Goal: Task Accomplishment & Management: Use online tool/utility

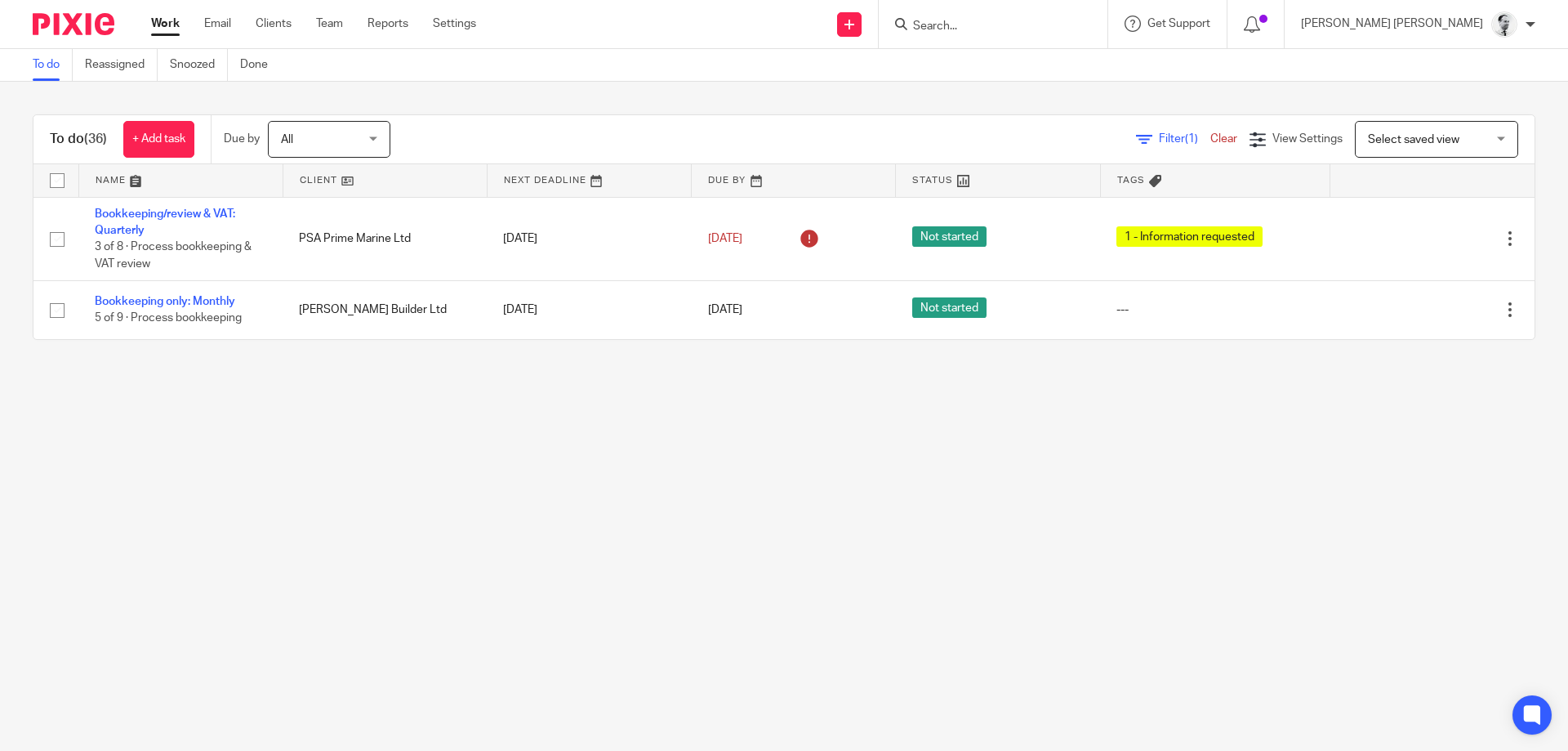
click at [313, 22] on ul "Work Email Clients Team Reports Settings" at bounding box center [325, 23] width 349 height 17
click at [326, 25] on link "Team" at bounding box center [330, 23] width 27 height 17
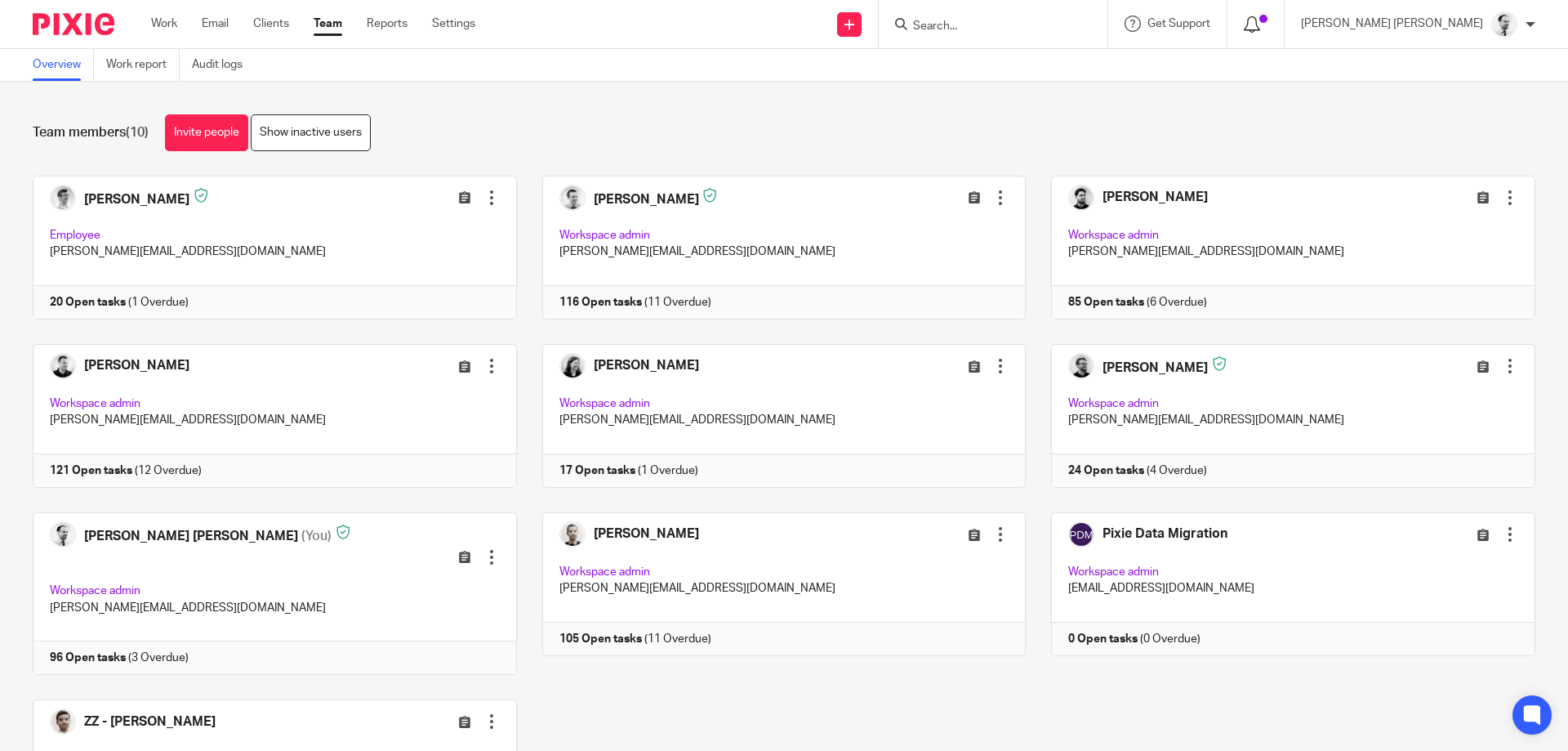
click at [1261, 22] on icon at bounding box center [1252, 24] width 17 height 17
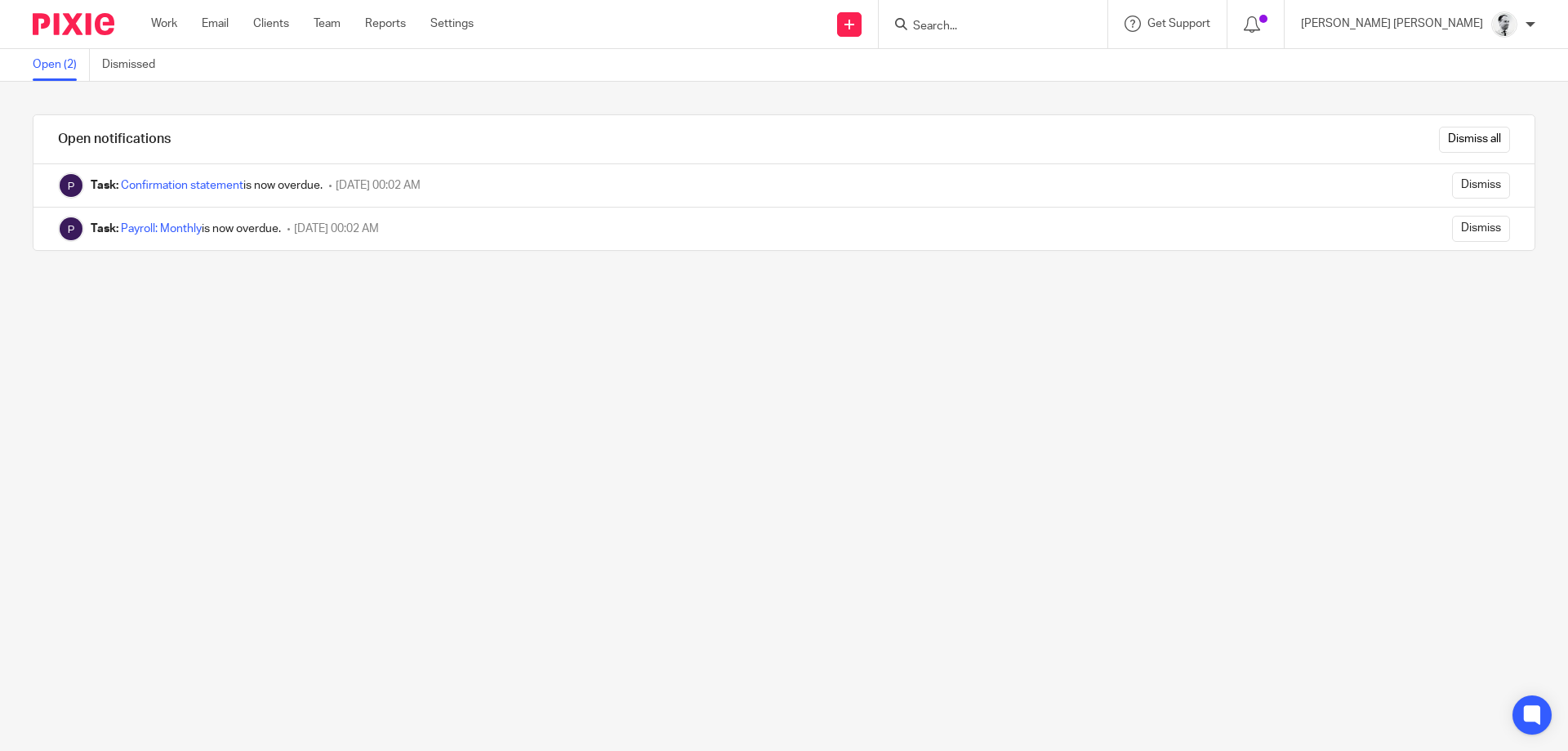
click at [1470, 120] on div "Dismiss all" at bounding box center [873, 139] width 1323 height 48
click at [1465, 133] on input "Dismiss all" at bounding box center [1474, 139] width 71 height 26
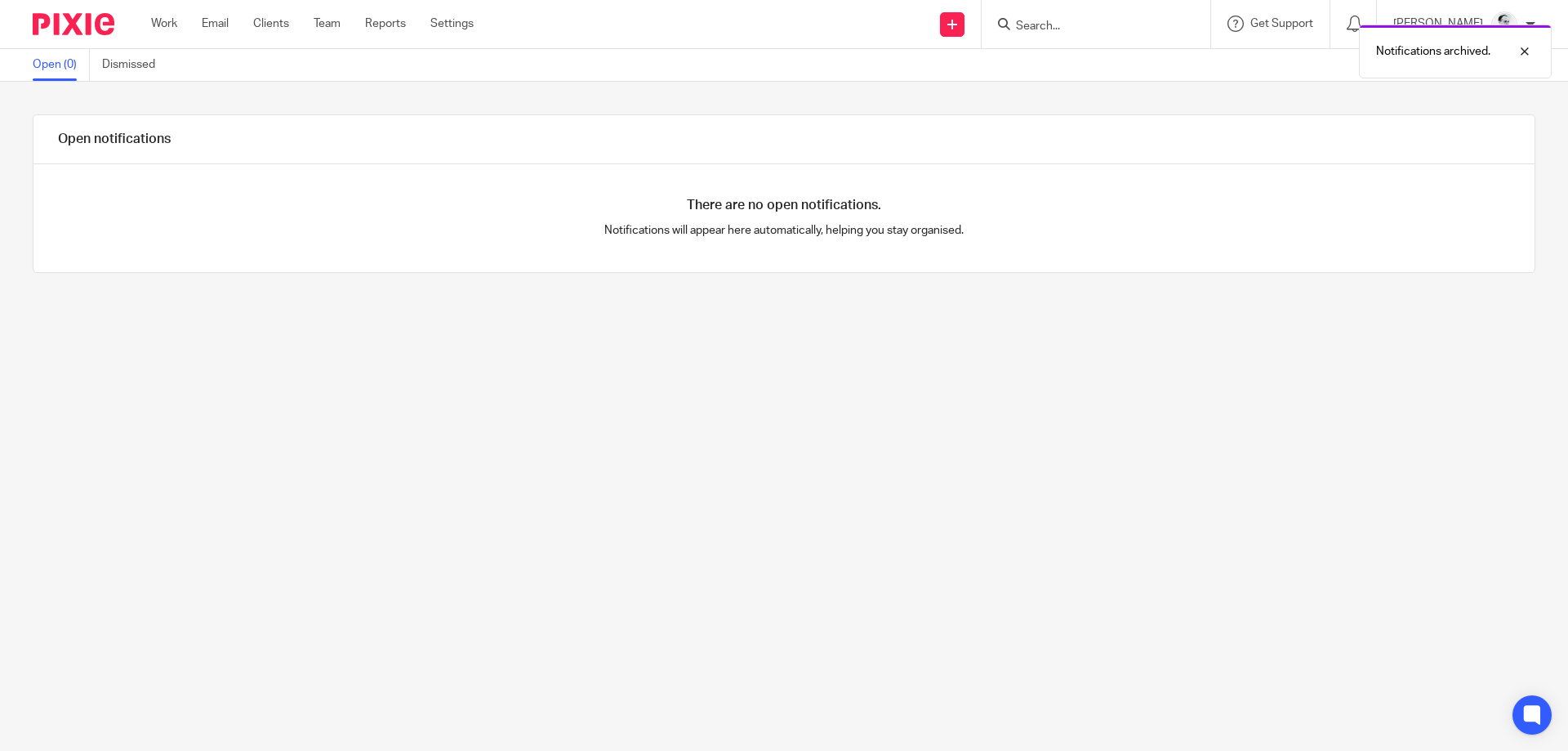
click at [181, 24] on ul "Work Email Clients Team Reports Settings" at bounding box center [324, 23] width 347 height 17
click at [165, 23] on link "Work" at bounding box center [163, 23] width 26 height 17
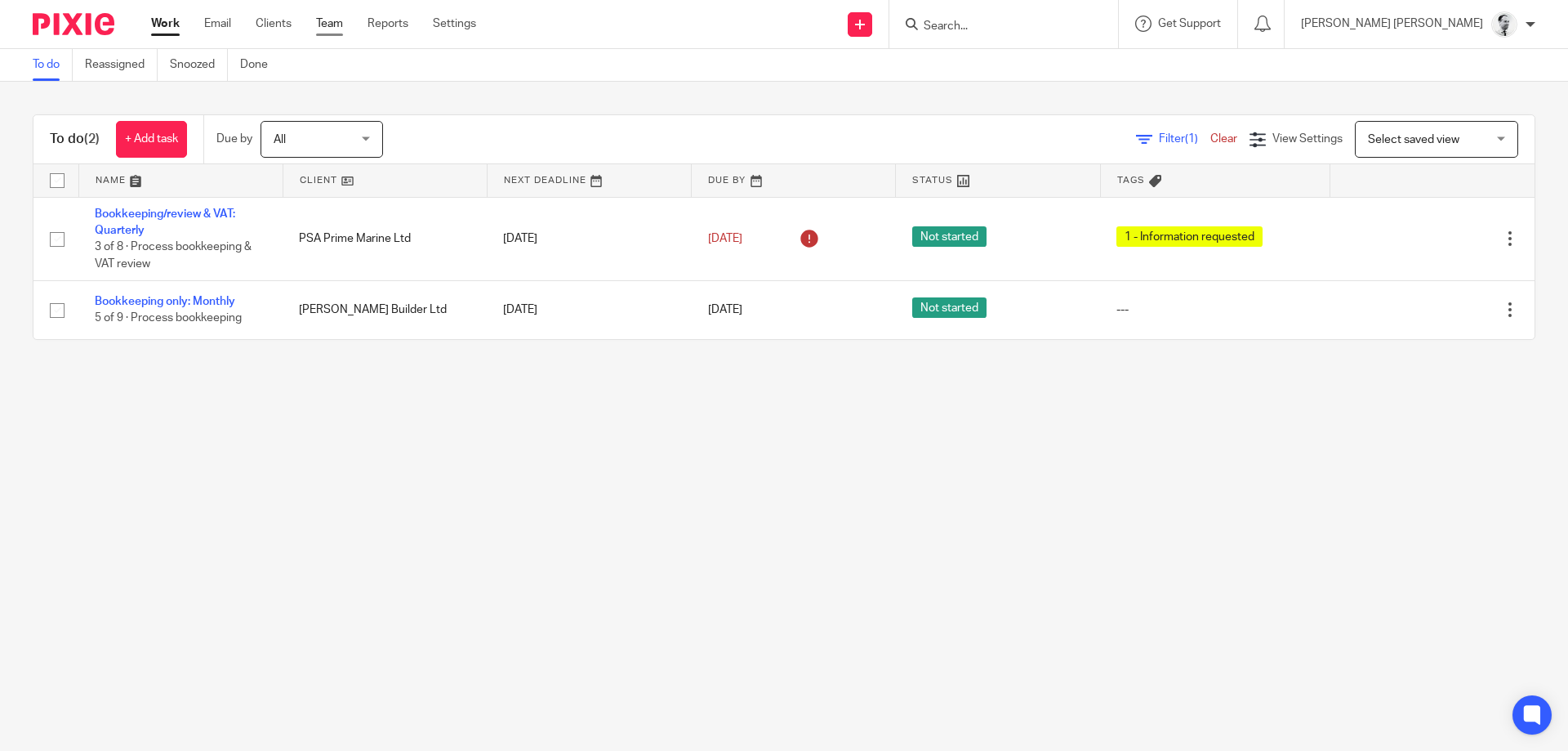
click at [327, 19] on link "Team" at bounding box center [330, 23] width 27 height 17
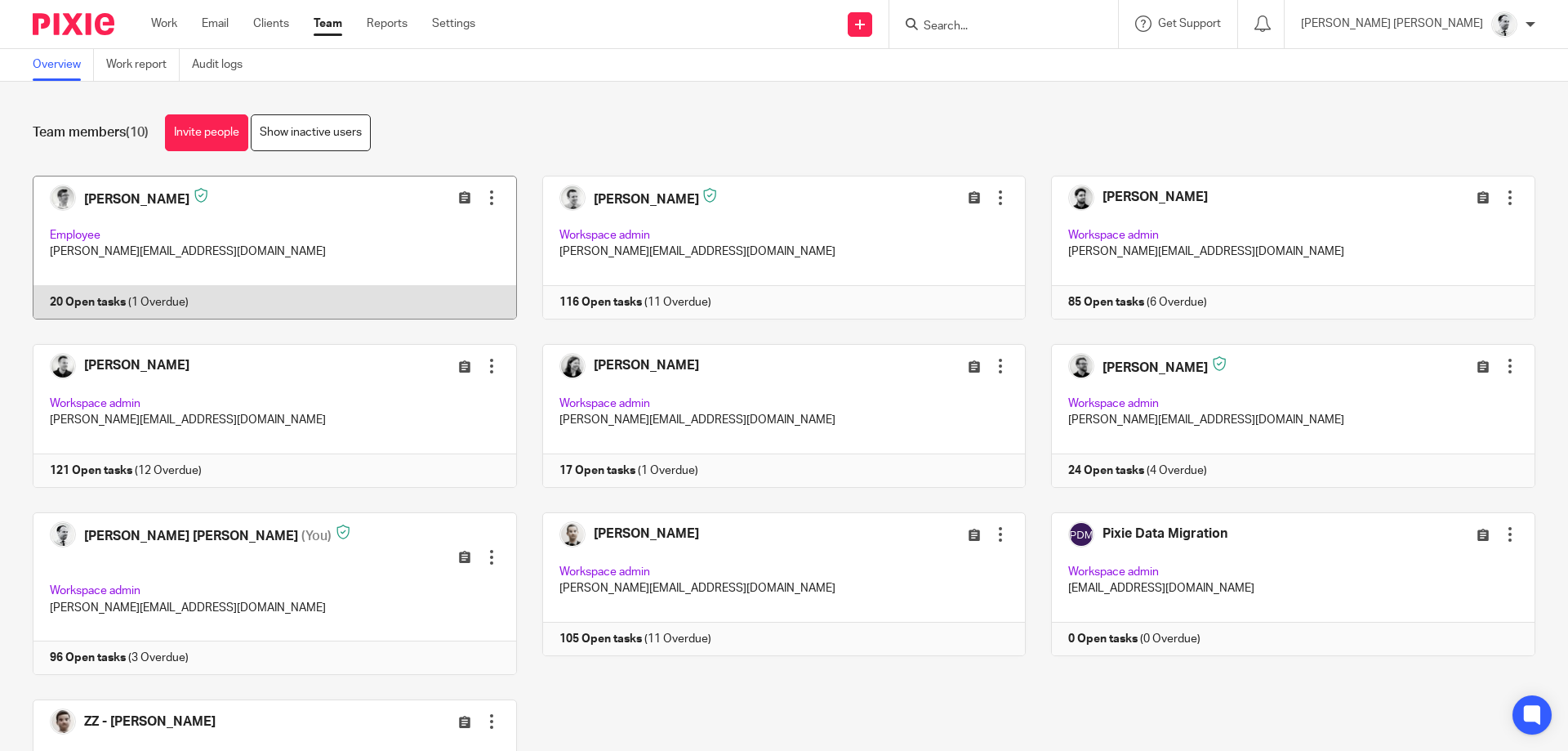
click at [145, 195] on link at bounding box center [262, 247] width 510 height 144
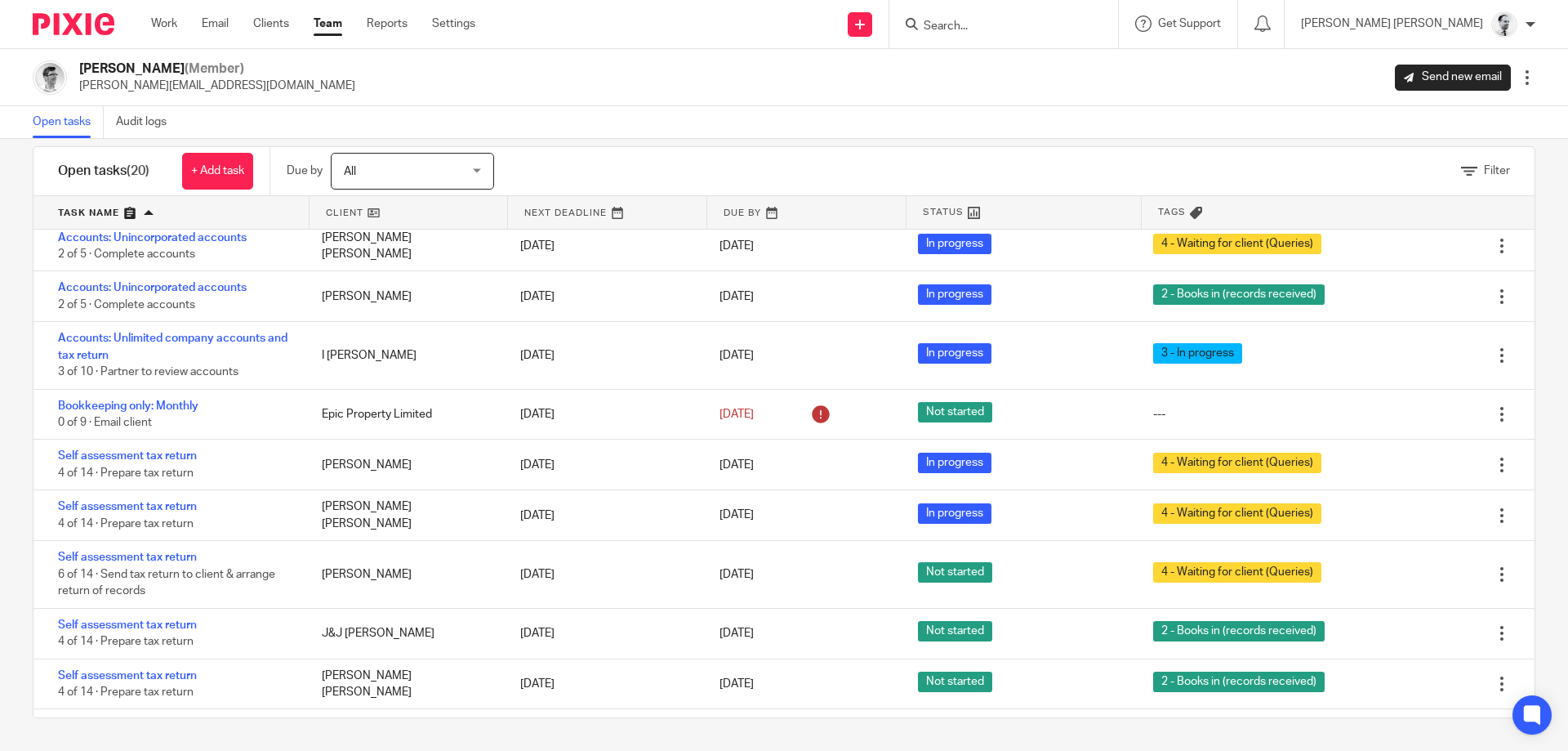
scroll to position [199, 0]
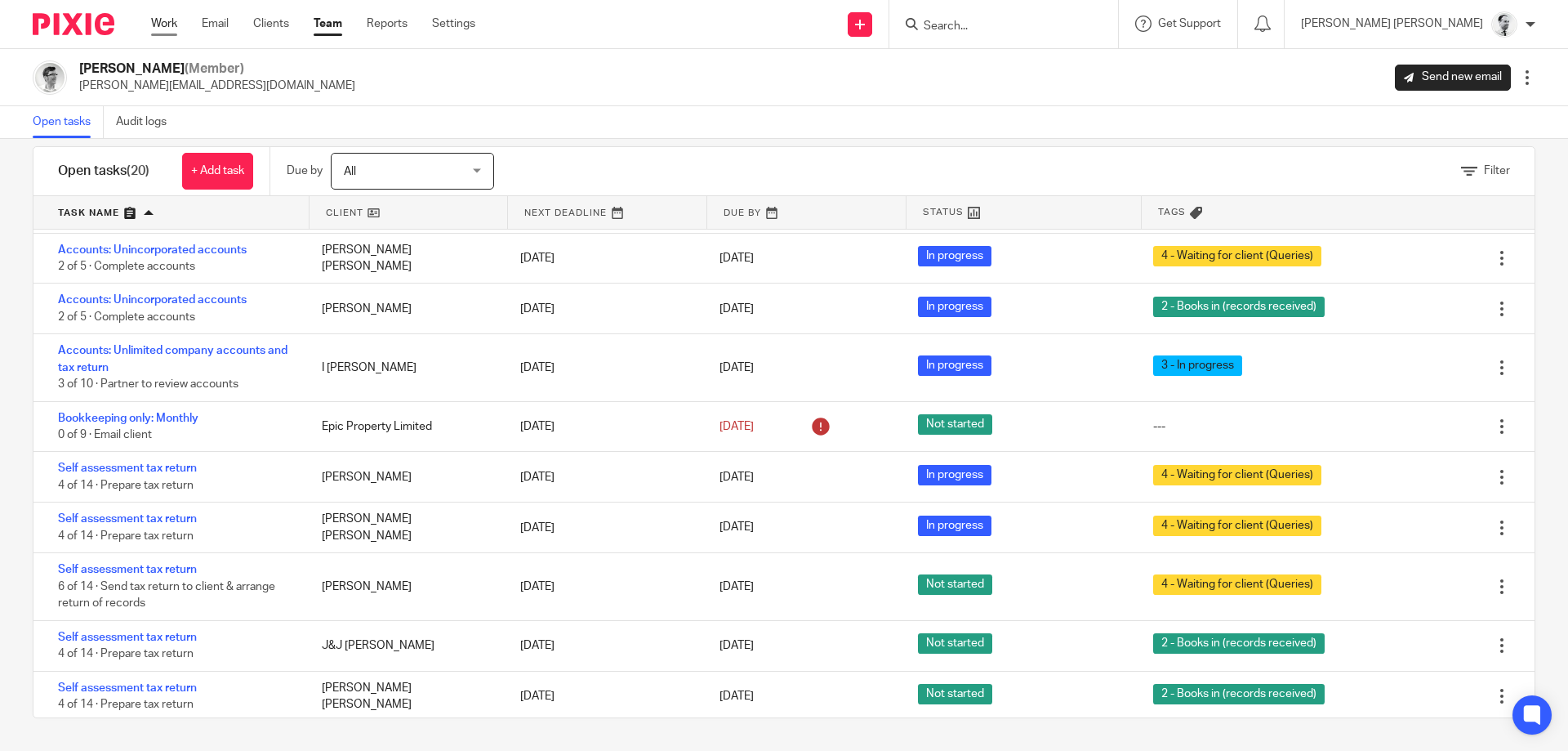
click at [175, 30] on link "Work" at bounding box center [163, 23] width 26 height 17
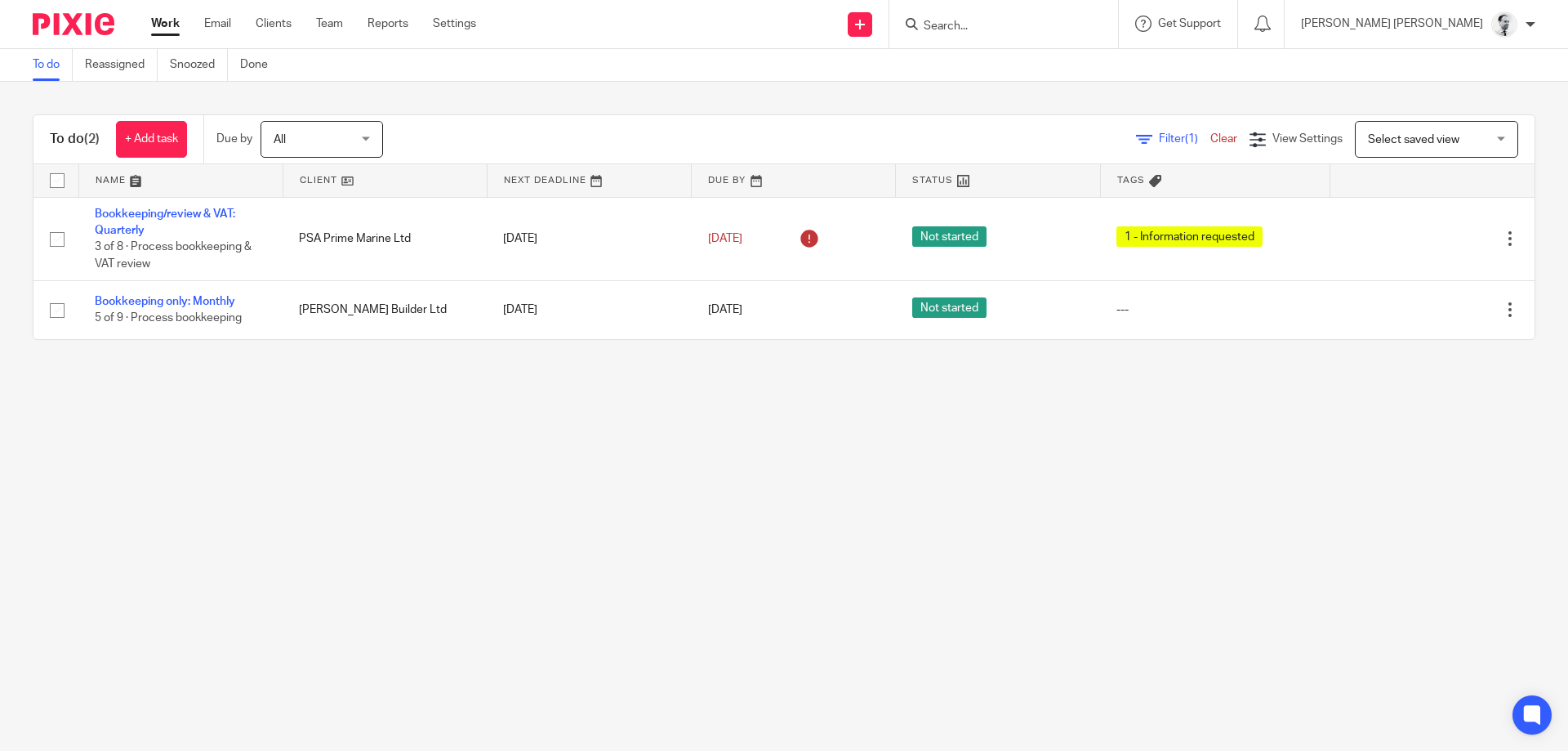
click at [1047, 21] on input "Search" at bounding box center [995, 26] width 147 height 15
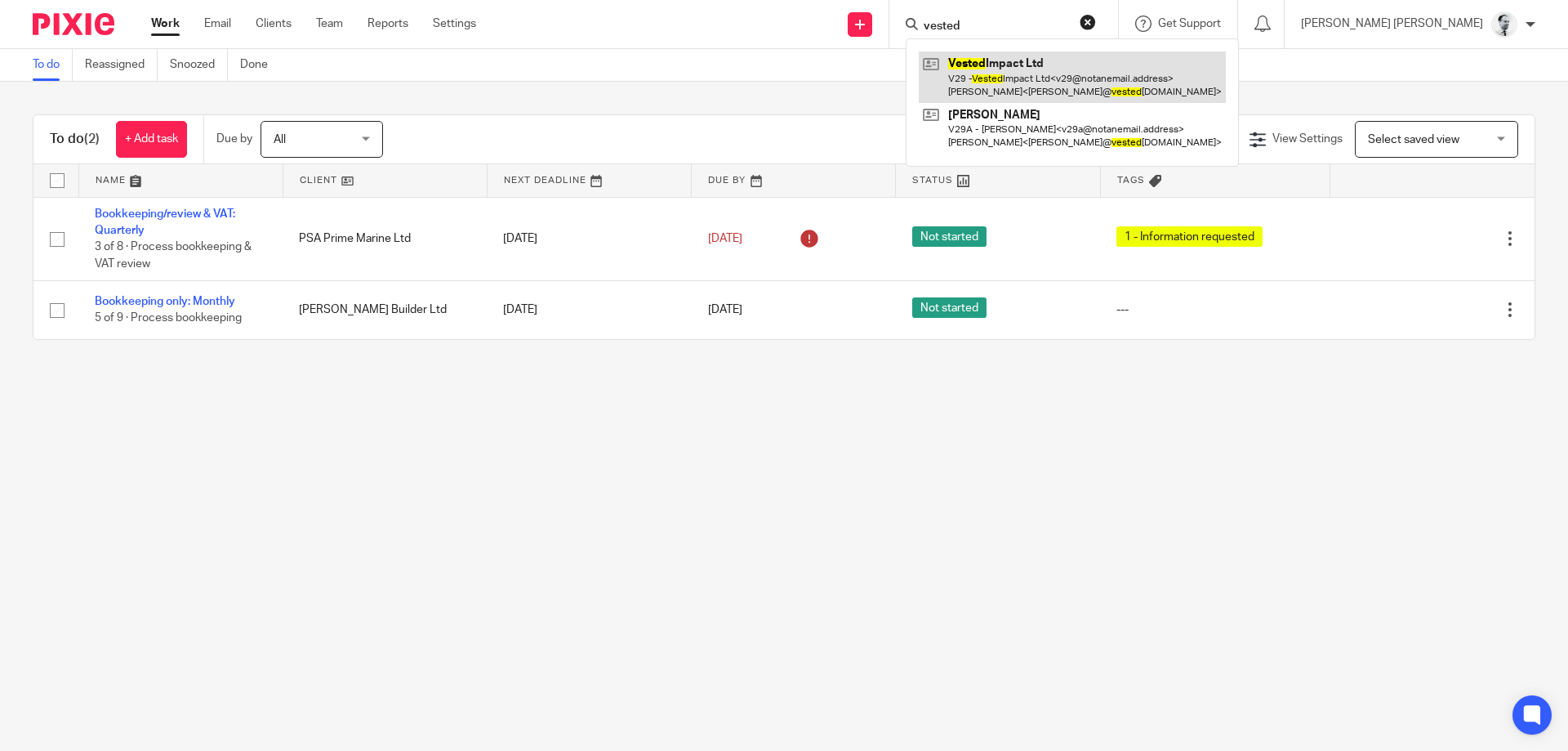
type input "vested"
click at [1085, 85] on link at bounding box center [1073, 77] width 307 height 51
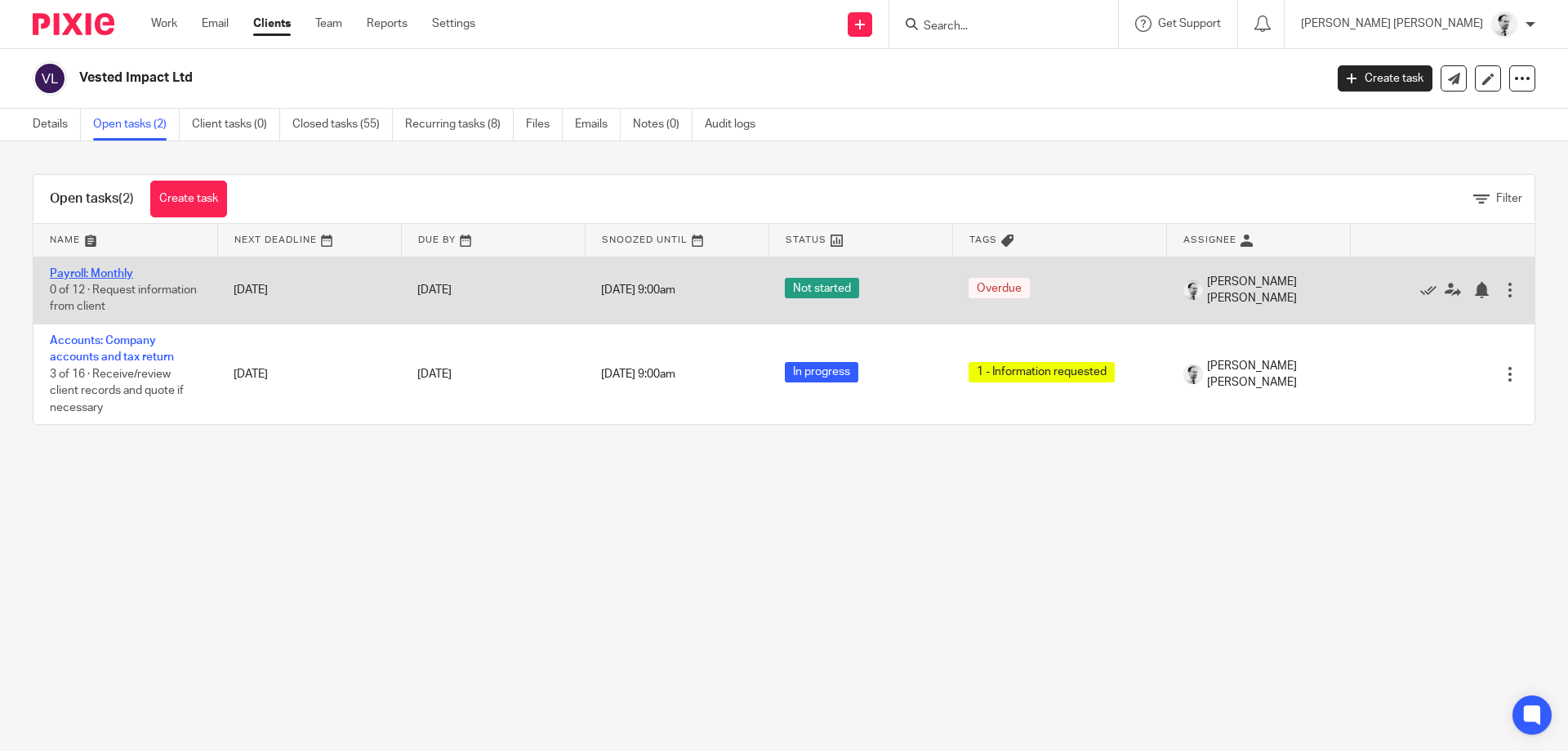
click at [97, 268] on link "Payroll: Monthly" at bounding box center [91, 274] width 83 height 12
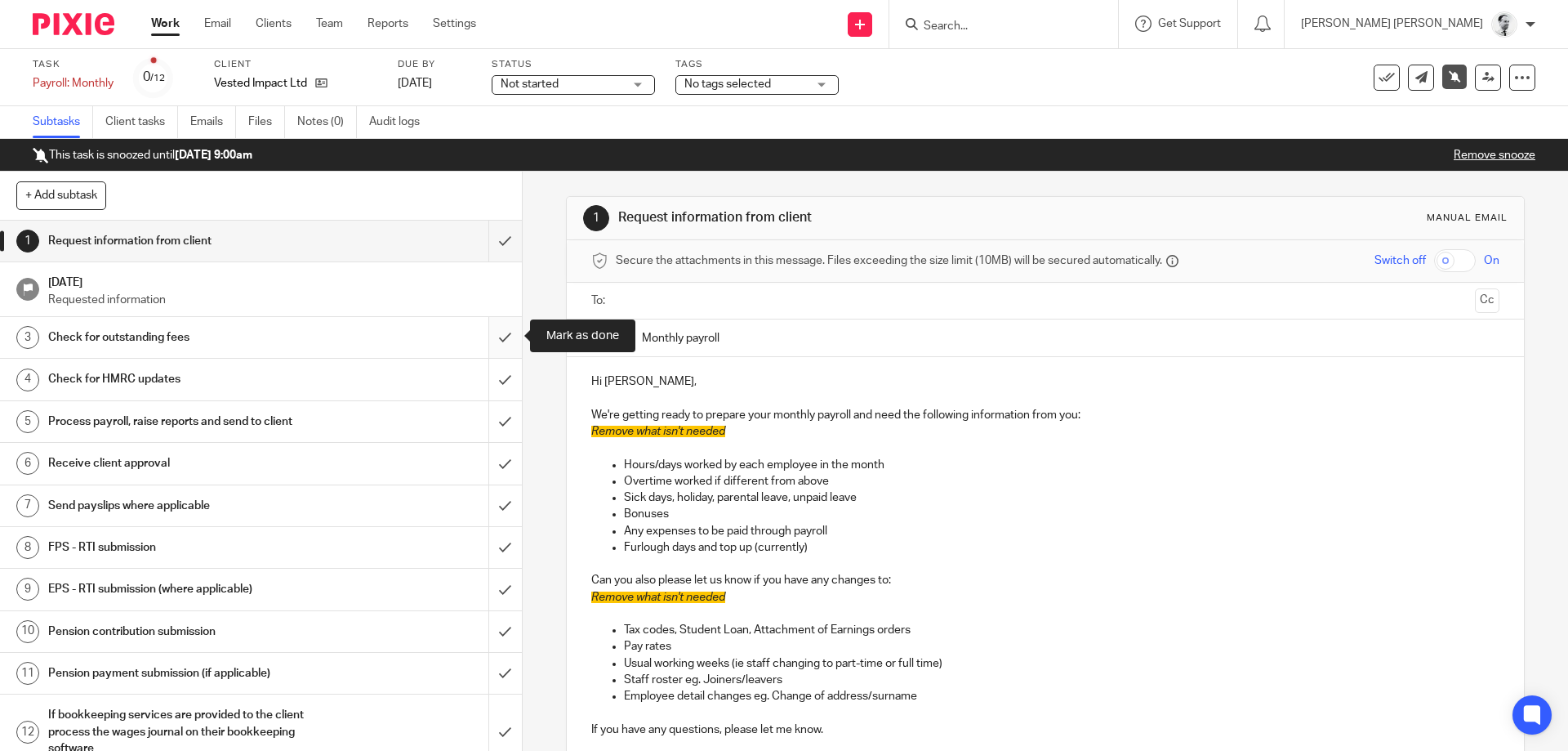
scroll to position [2, 0]
click at [498, 335] on input "submit" at bounding box center [260, 336] width 522 height 41
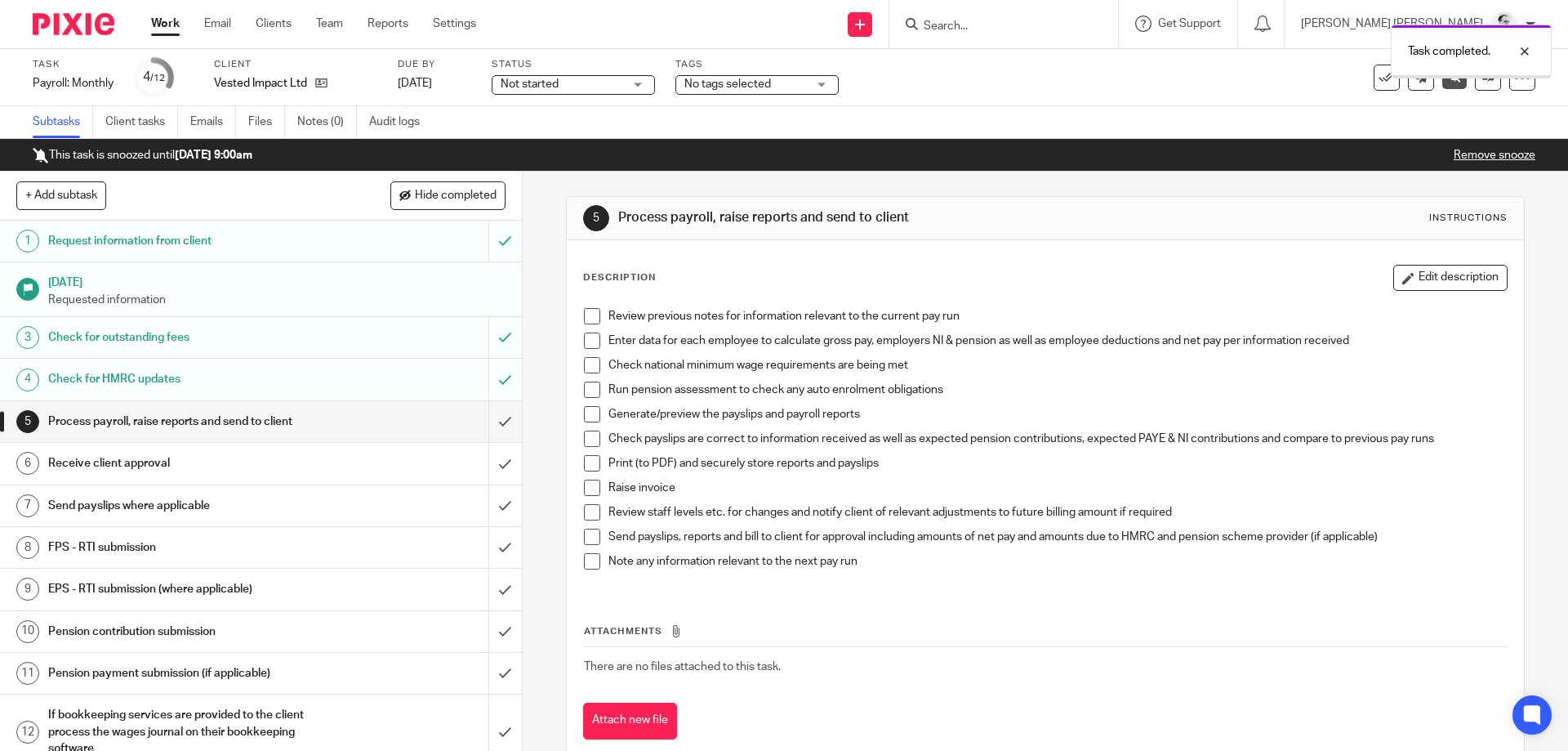
click at [600, 562] on span at bounding box center [592, 561] width 17 height 17
click at [592, 563] on span at bounding box center [592, 561] width 17 height 17
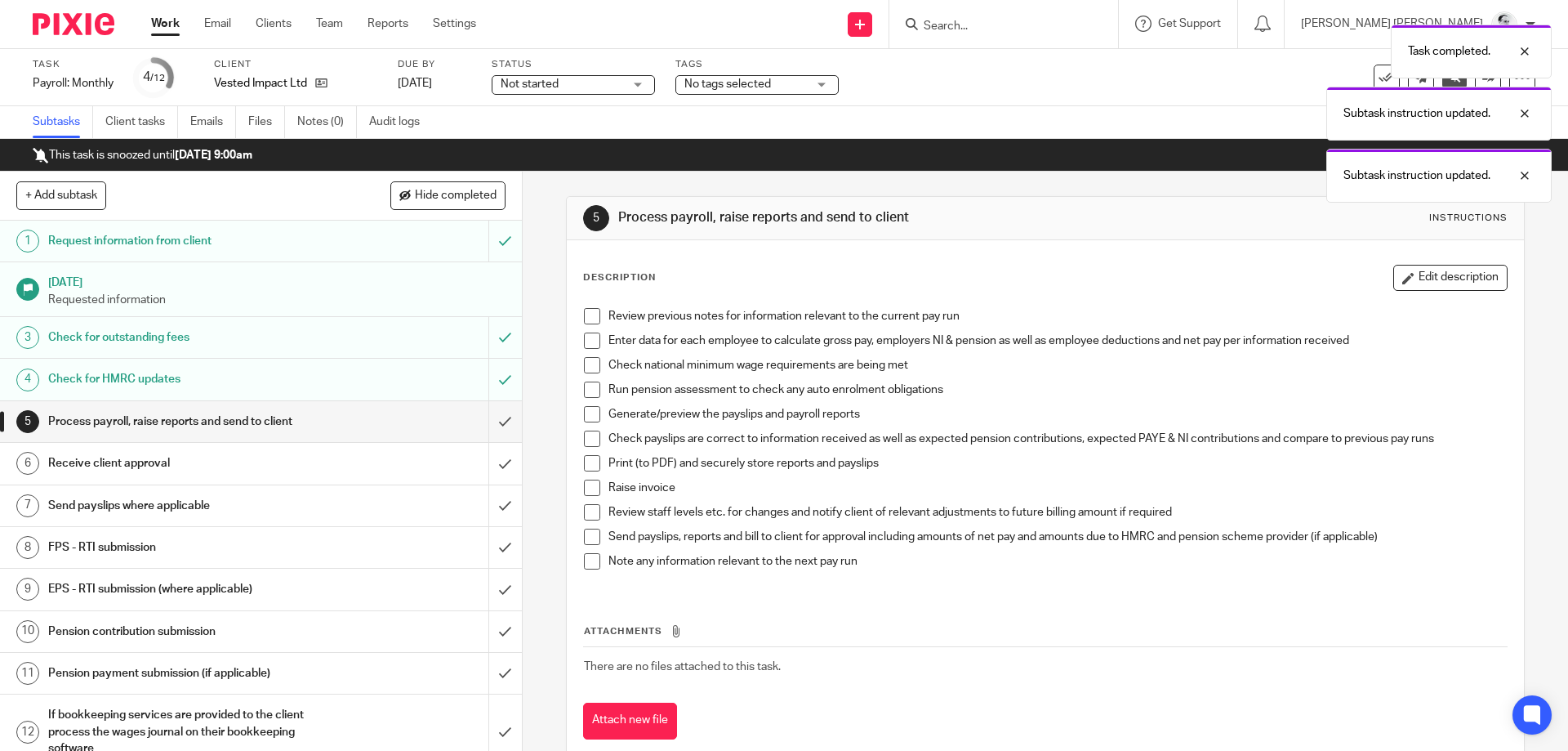
click at [586, 314] on span at bounding box center [592, 316] width 17 height 17
click at [594, 344] on span at bounding box center [592, 341] width 17 height 17
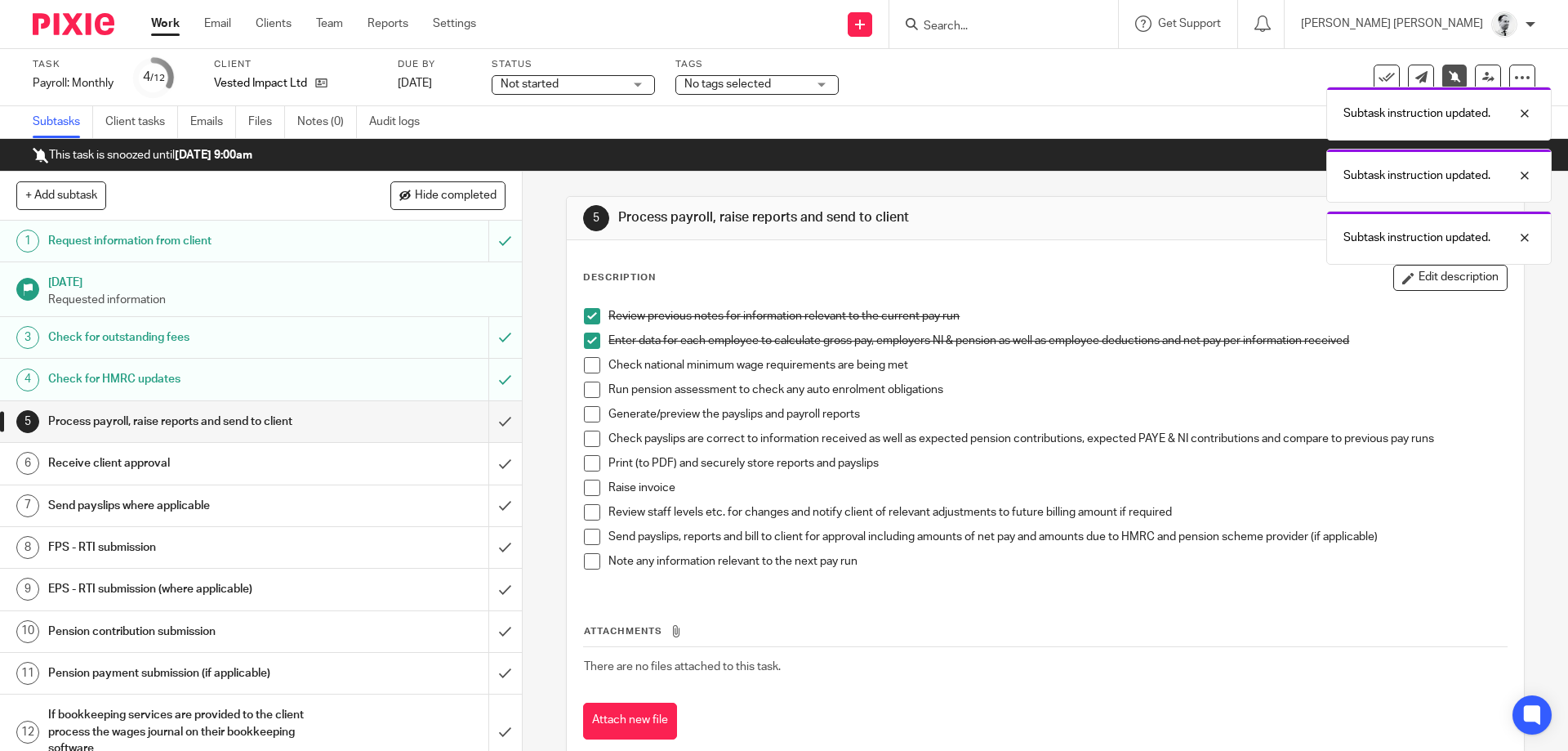
click at [591, 372] on li "Check national minimum wage requirements are being met" at bounding box center [1045, 369] width 922 height 24
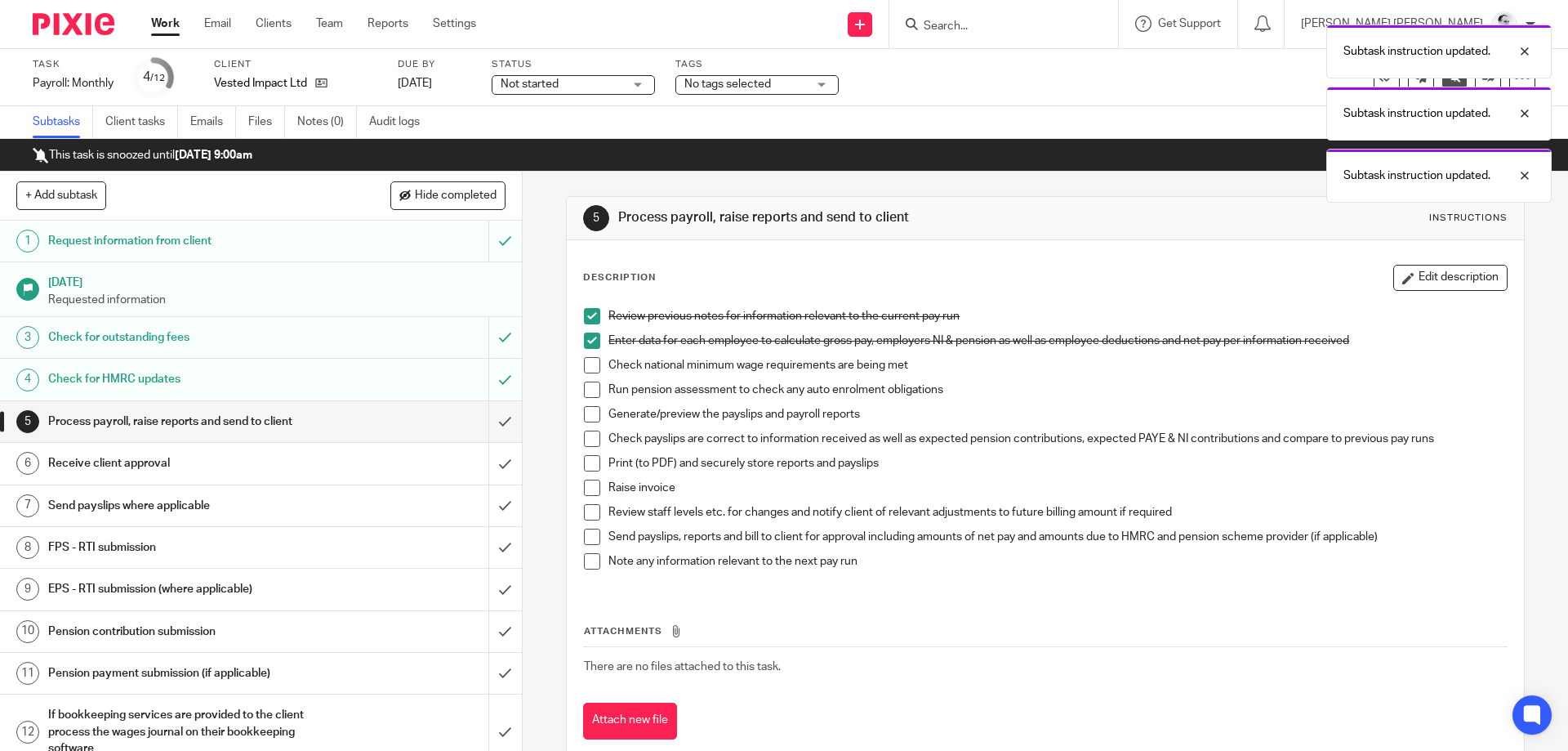
click at [589, 364] on span at bounding box center [592, 365] width 17 height 17
click at [589, 386] on span at bounding box center [592, 390] width 17 height 17
click at [590, 414] on span at bounding box center [592, 414] width 17 height 17
click at [585, 417] on span at bounding box center [592, 414] width 17 height 17
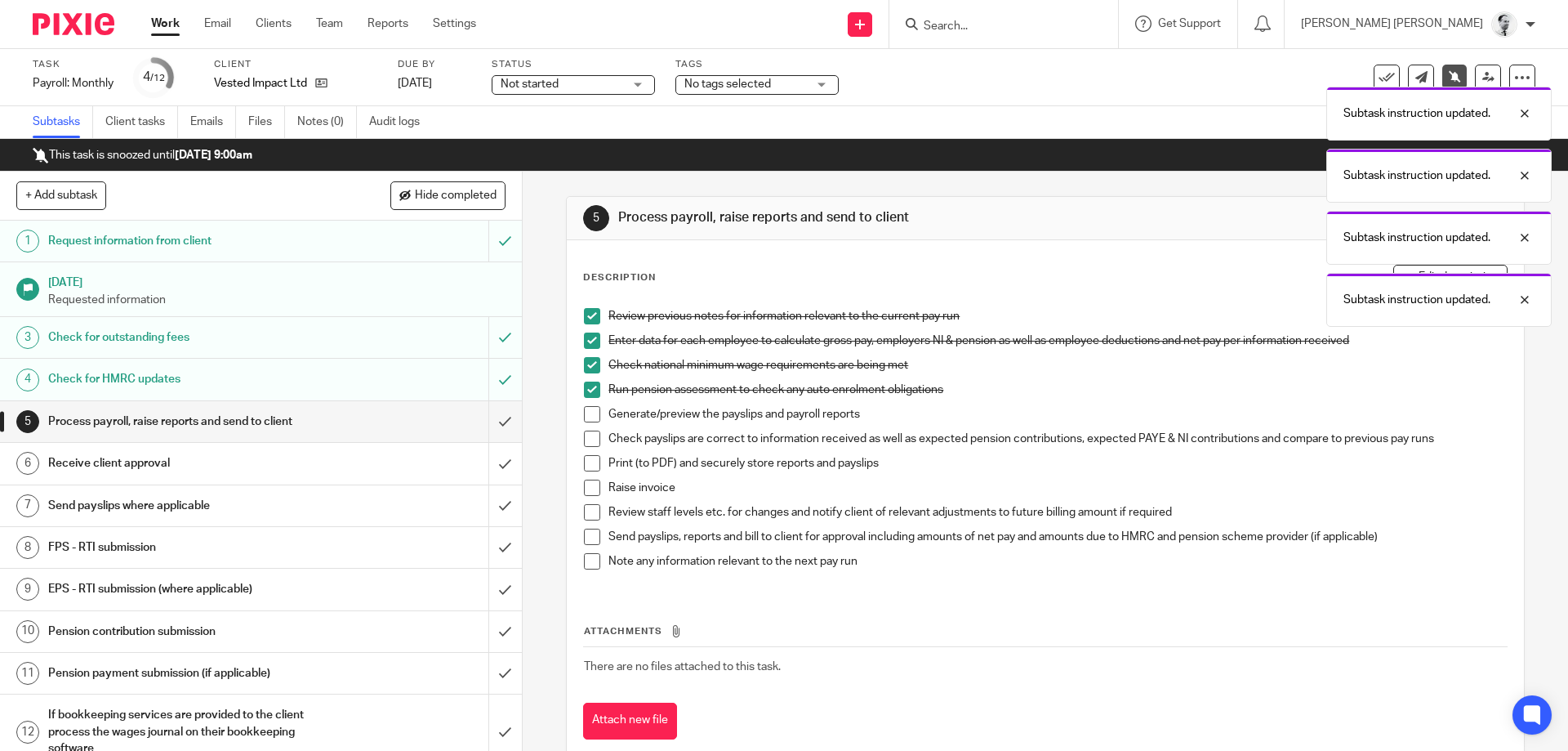
drag, startPoint x: 589, startPoint y: 417, endPoint x: 594, endPoint y: 436, distance: 19.6
click at [590, 417] on span at bounding box center [592, 414] width 17 height 17
click at [587, 437] on span at bounding box center [592, 439] width 17 height 17
click at [593, 458] on span at bounding box center [592, 463] width 17 height 17
click at [597, 488] on span at bounding box center [592, 488] width 17 height 17
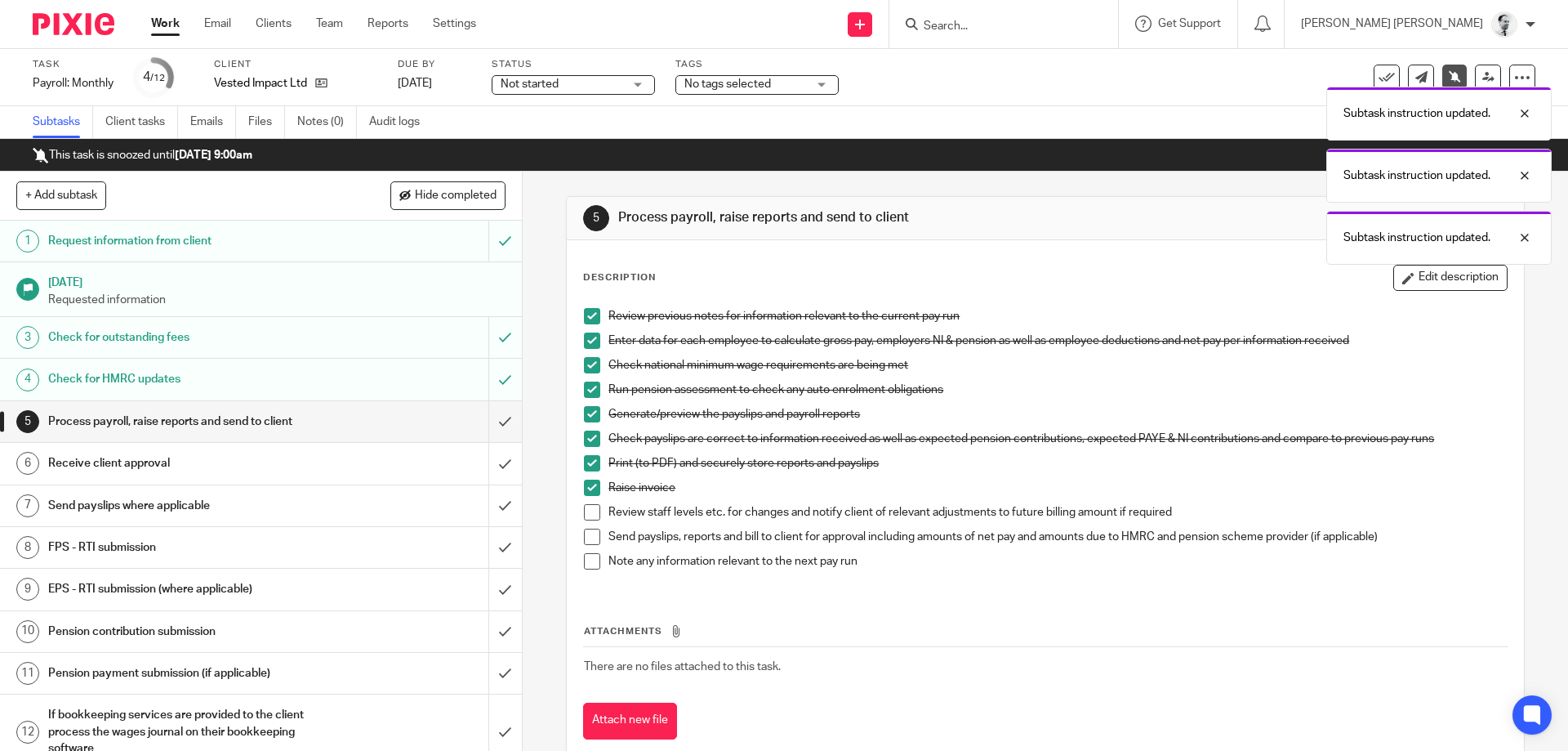
drag, startPoint x: 590, startPoint y: 517, endPoint x: 590, endPoint y: 529, distance: 12.0
click at [589, 514] on span at bounding box center [592, 512] width 17 height 17
click at [590, 561] on span at bounding box center [592, 561] width 17 height 17
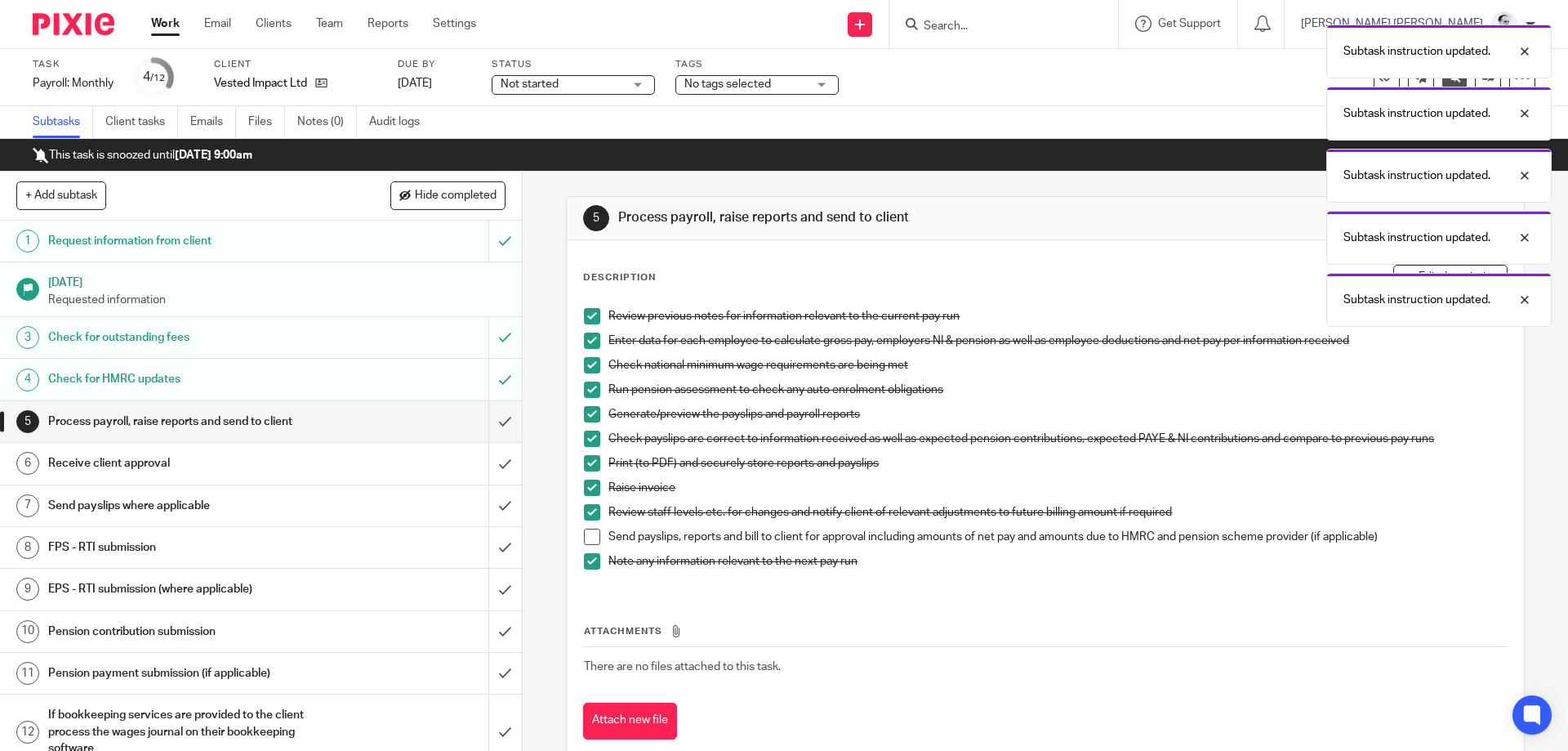
click at [719, 81] on span "No tags selected" at bounding box center [727, 84] width 86 height 12
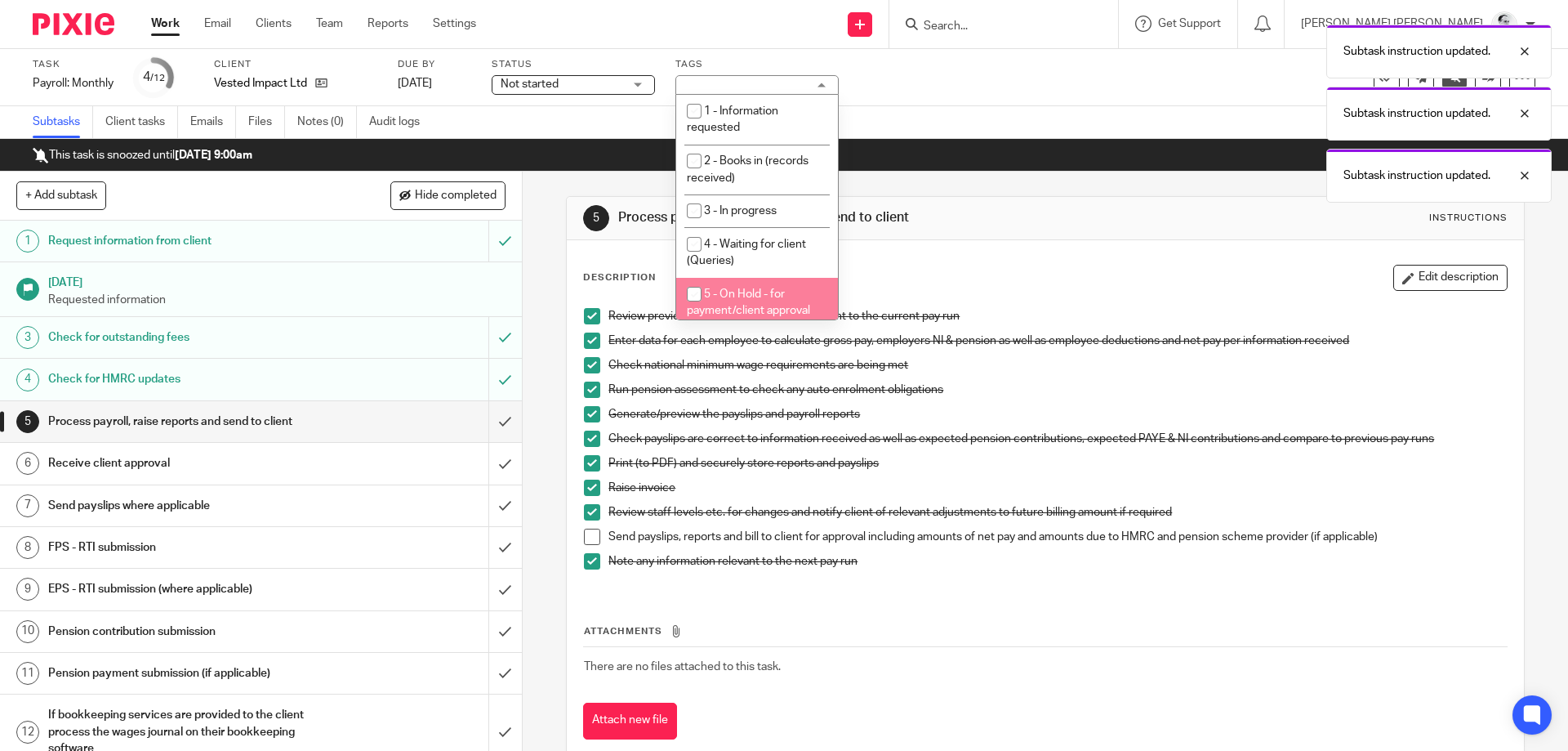
click at [758, 292] on span "5 - On Hold - for payment/client approval" at bounding box center [749, 303] width 123 height 28
checkbox input "true"
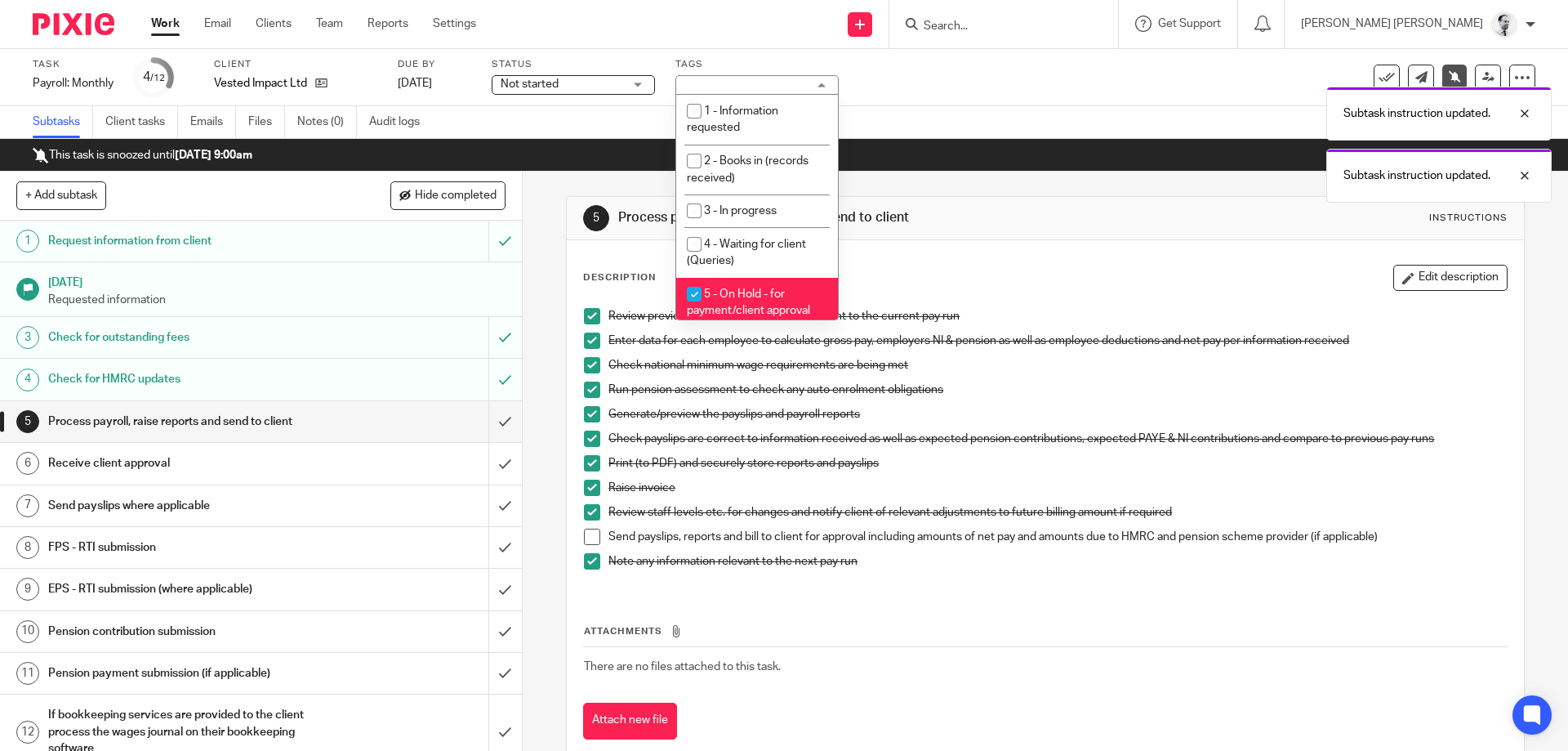
click at [941, 625] on th "Attachments" at bounding box center [1045, 635] width 924 height 23
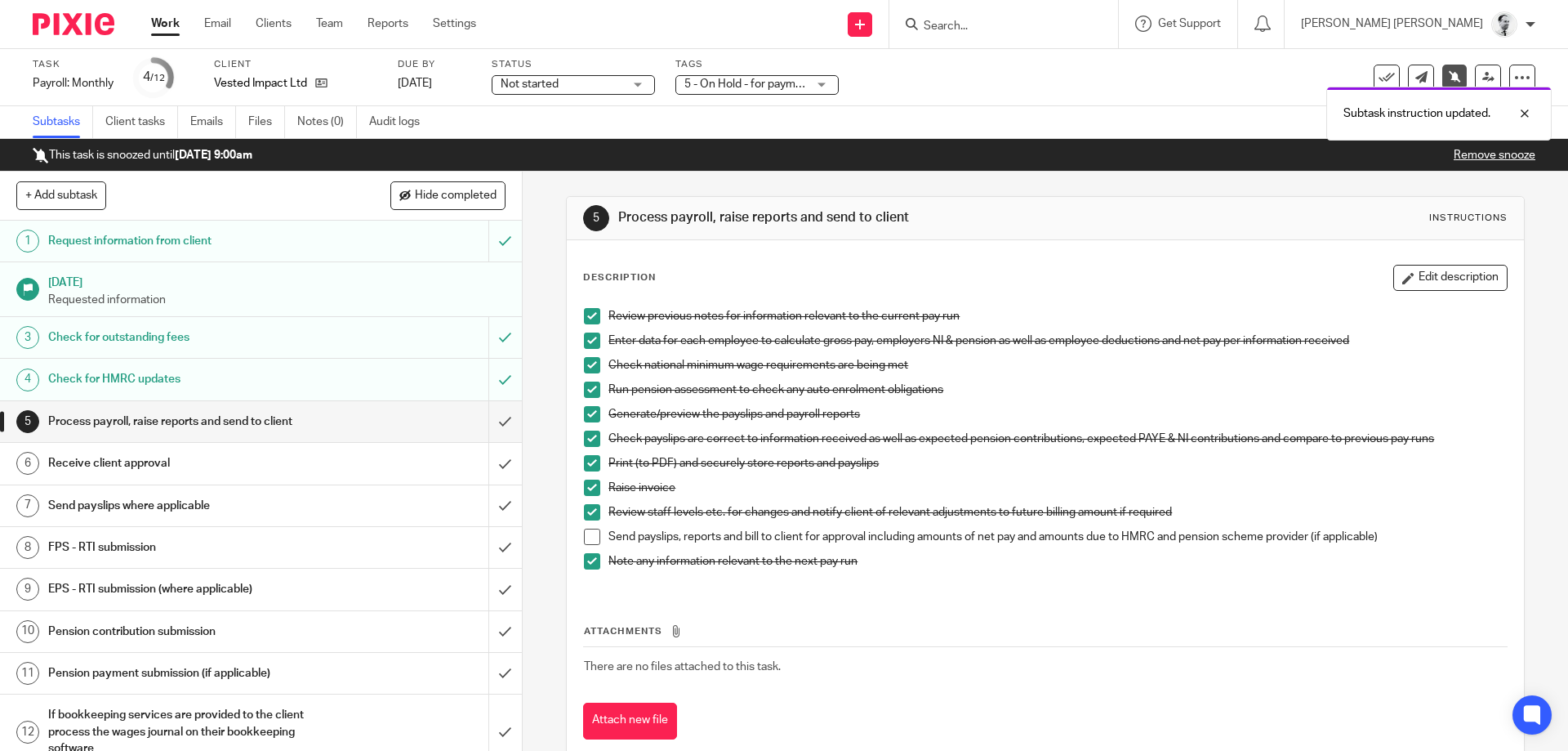
click at [173, 26] on link "Work" at bounding box center [164, 23] width 28 height 17
